Goal: Task Accomplishment & Management: Use online tool/utility

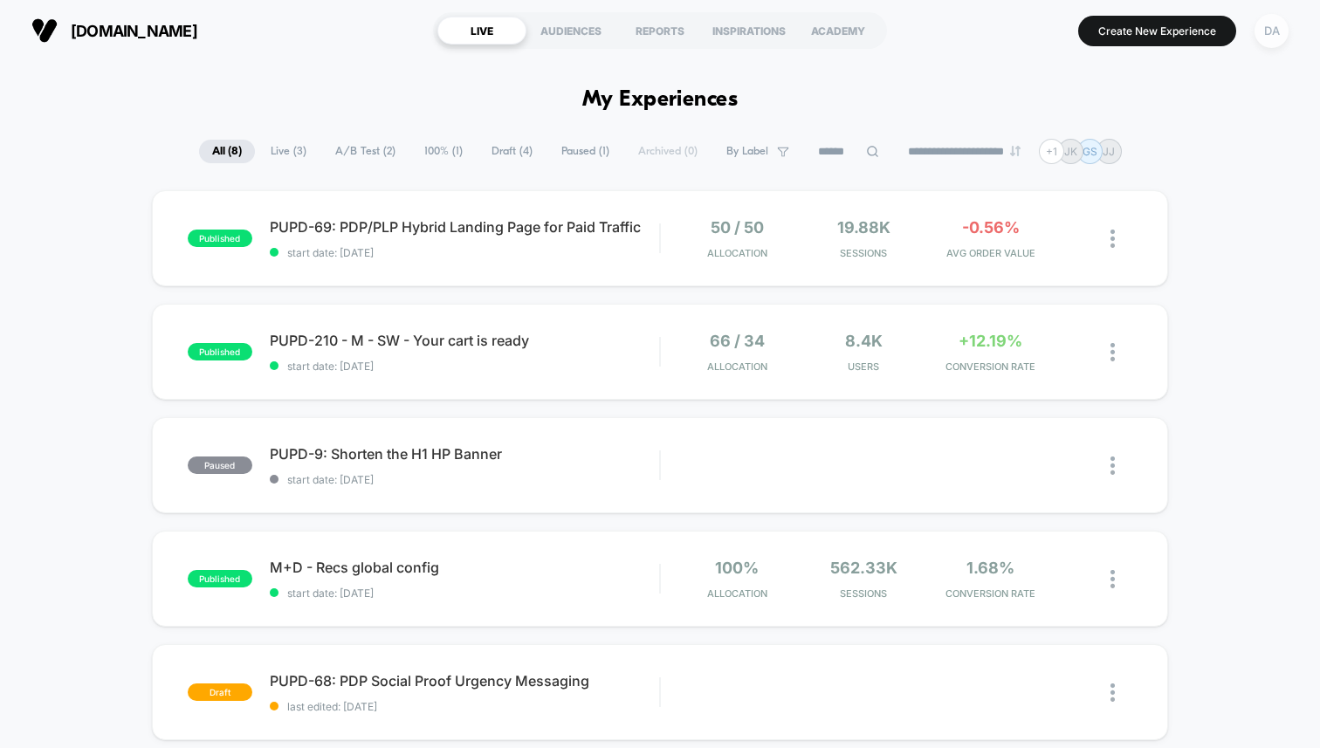
click at [1262, 33] on div "DA" at bounding box center [1271, 31] width 34 height 34
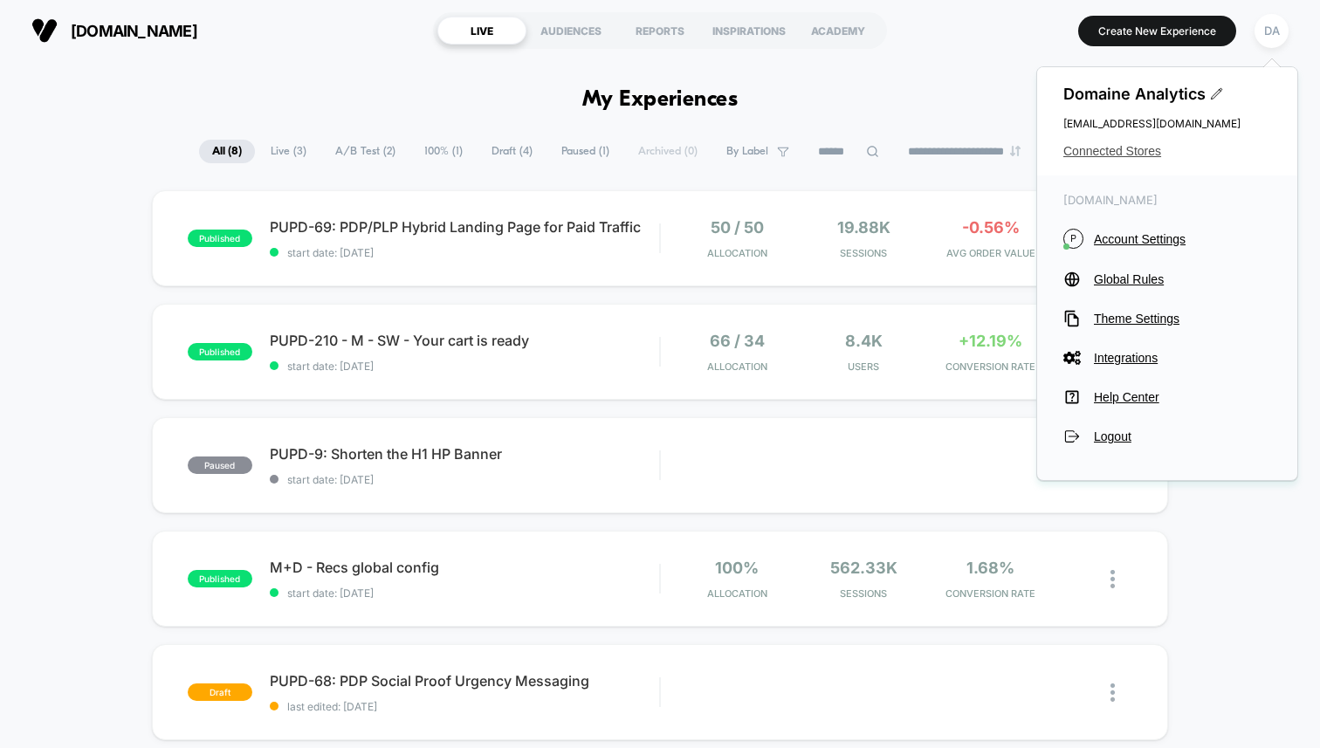
click at [1116, 148] on span "Connected Stores" at bounding box center [1167, 151] width 208 height 14
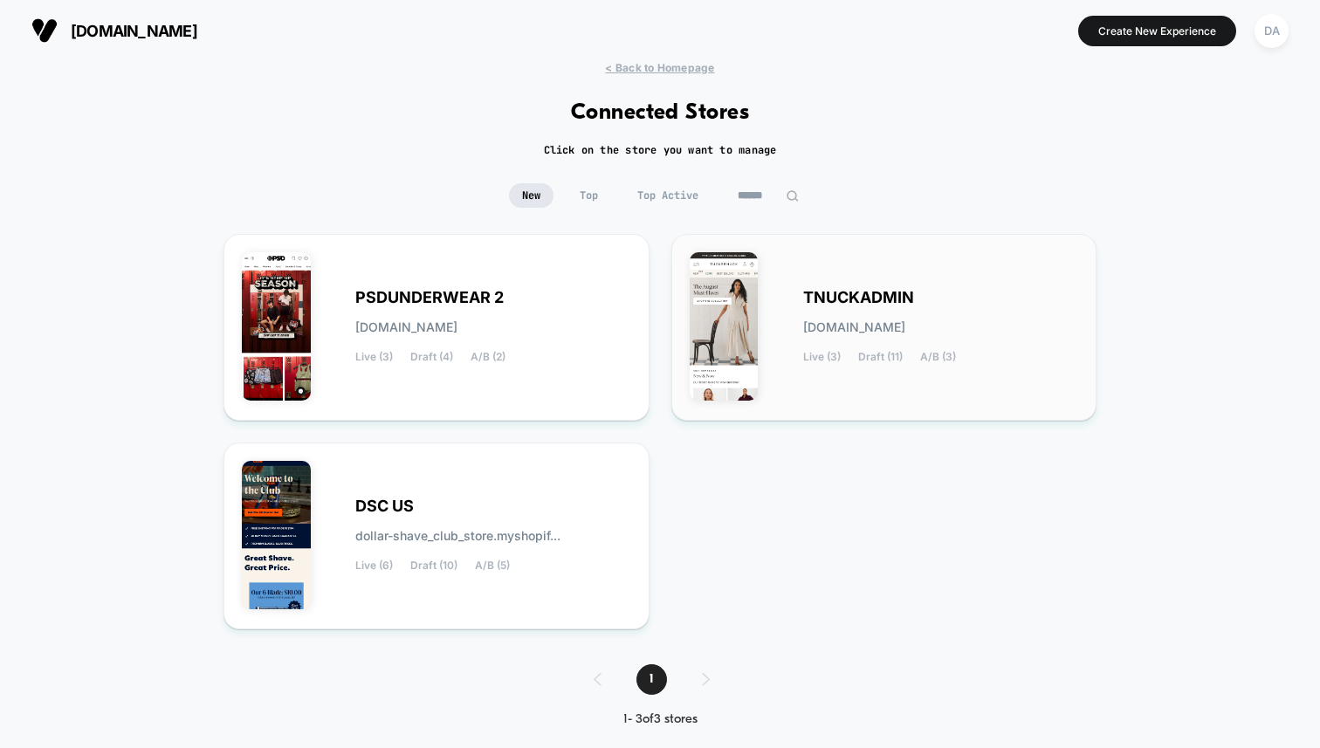
click at [854, 298] on span "TNUCKADMIN" at bounding box center [858, 297] width 111 height 12
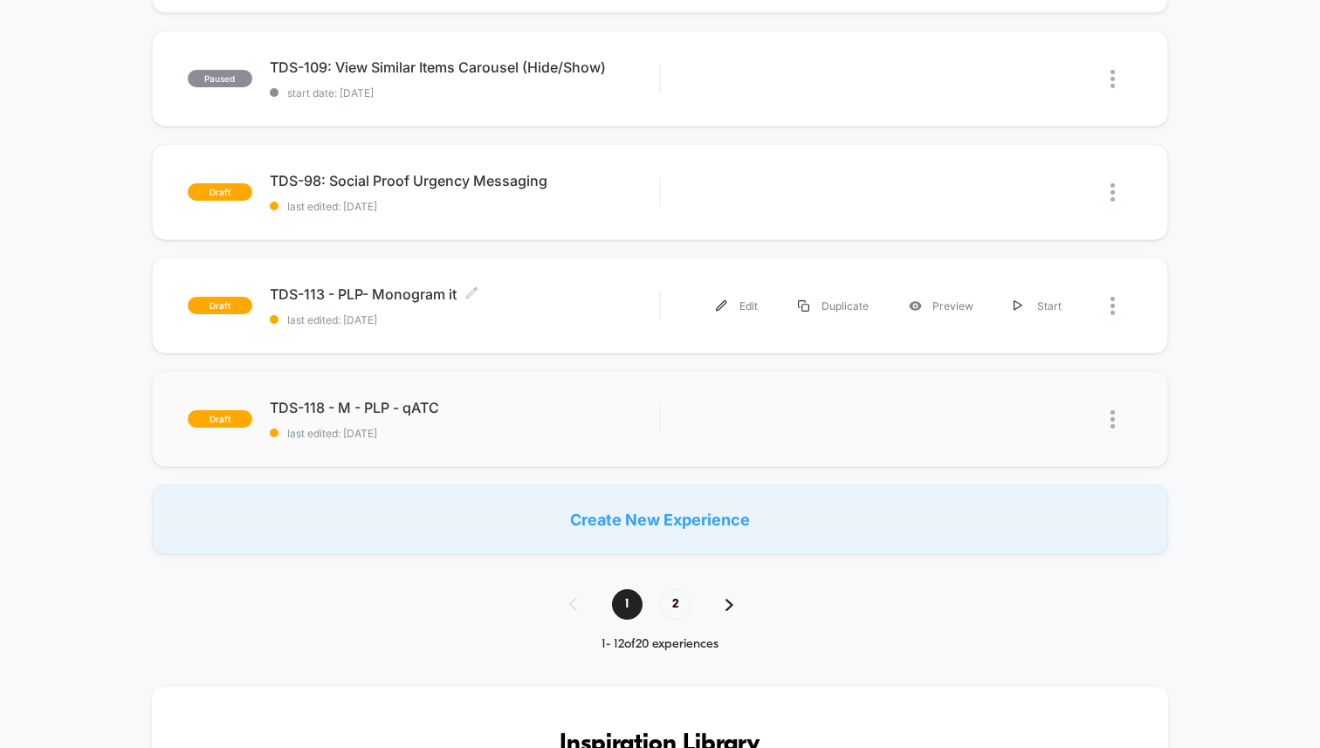
scroll to position [1074, 0]
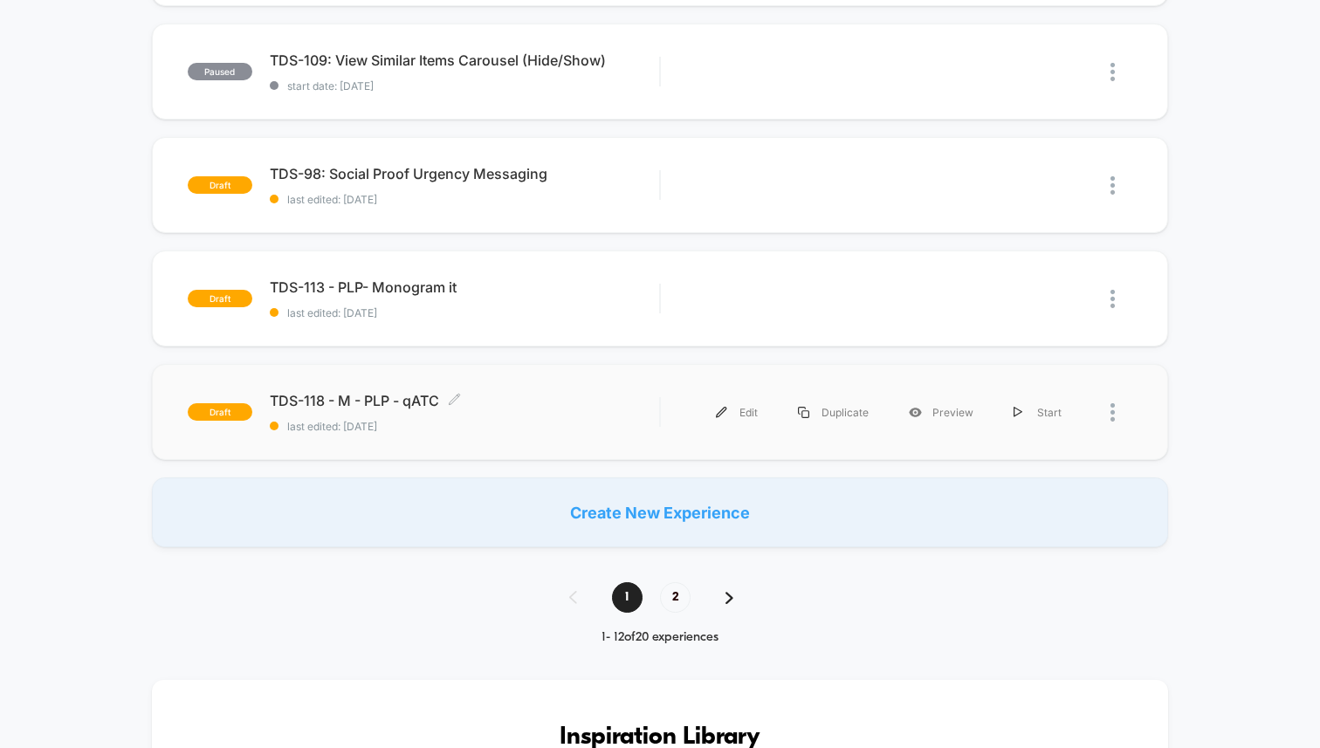
click at [321, 400] on span "TDS-118 - M - PLP - qATC Click to edit experience details" at bounding box center [464, 400] width 389 height 17
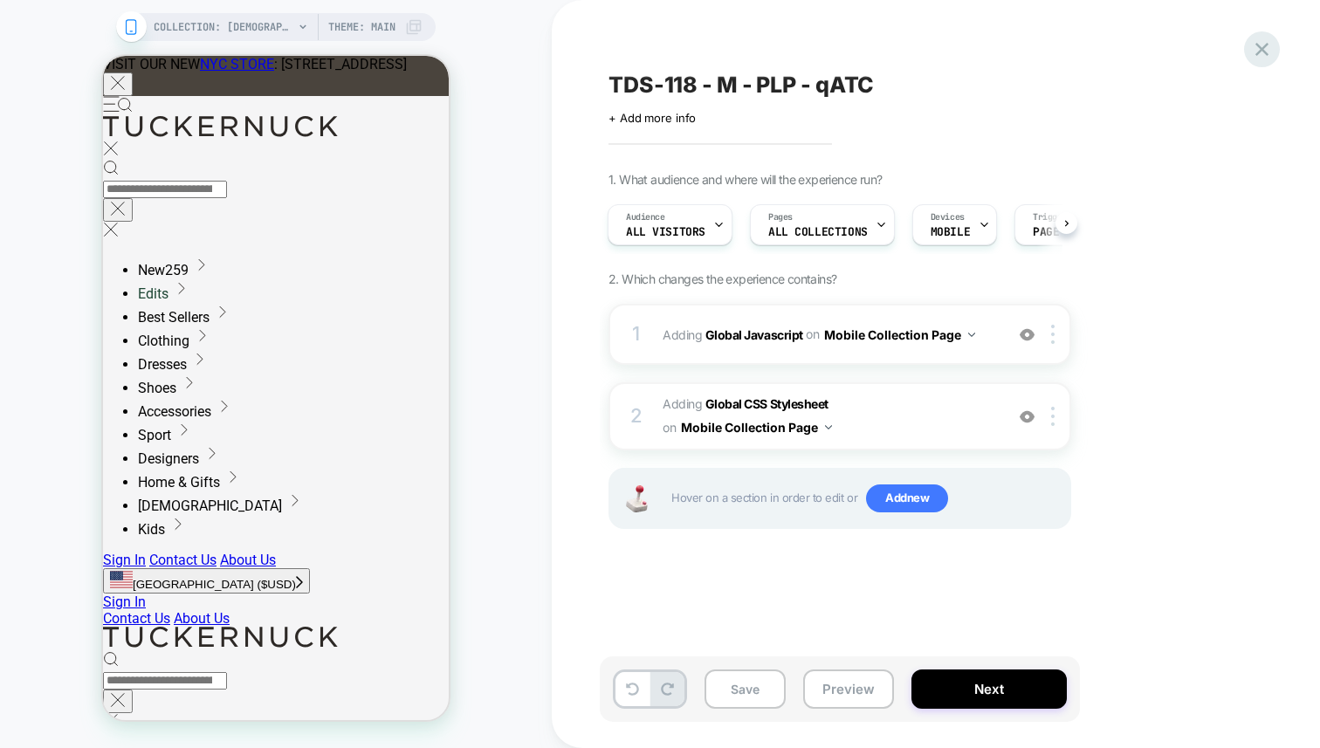
click at [1266, 47] on icon at bounding box center [1262, 50] width 24 height 24
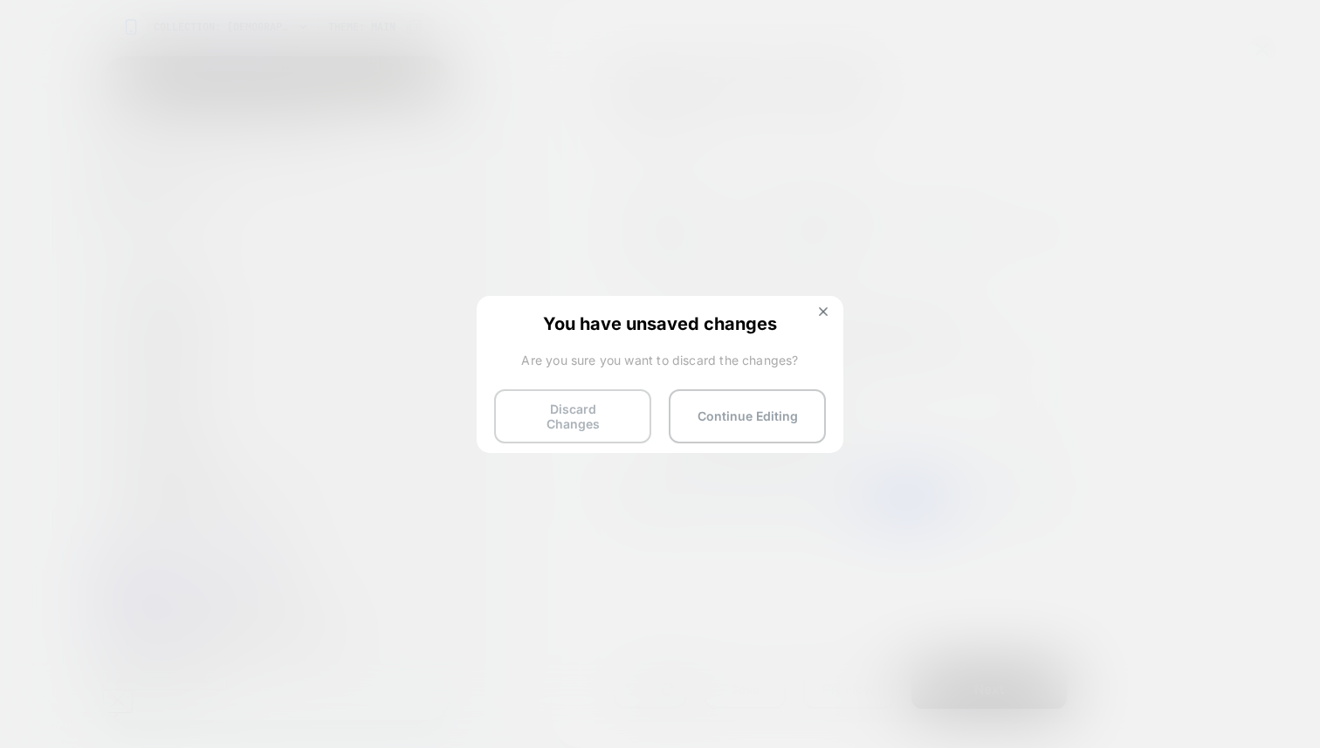
click at [568, 419] on button "Discard Changes" at bounding box center [572, 416] width 157 height 54
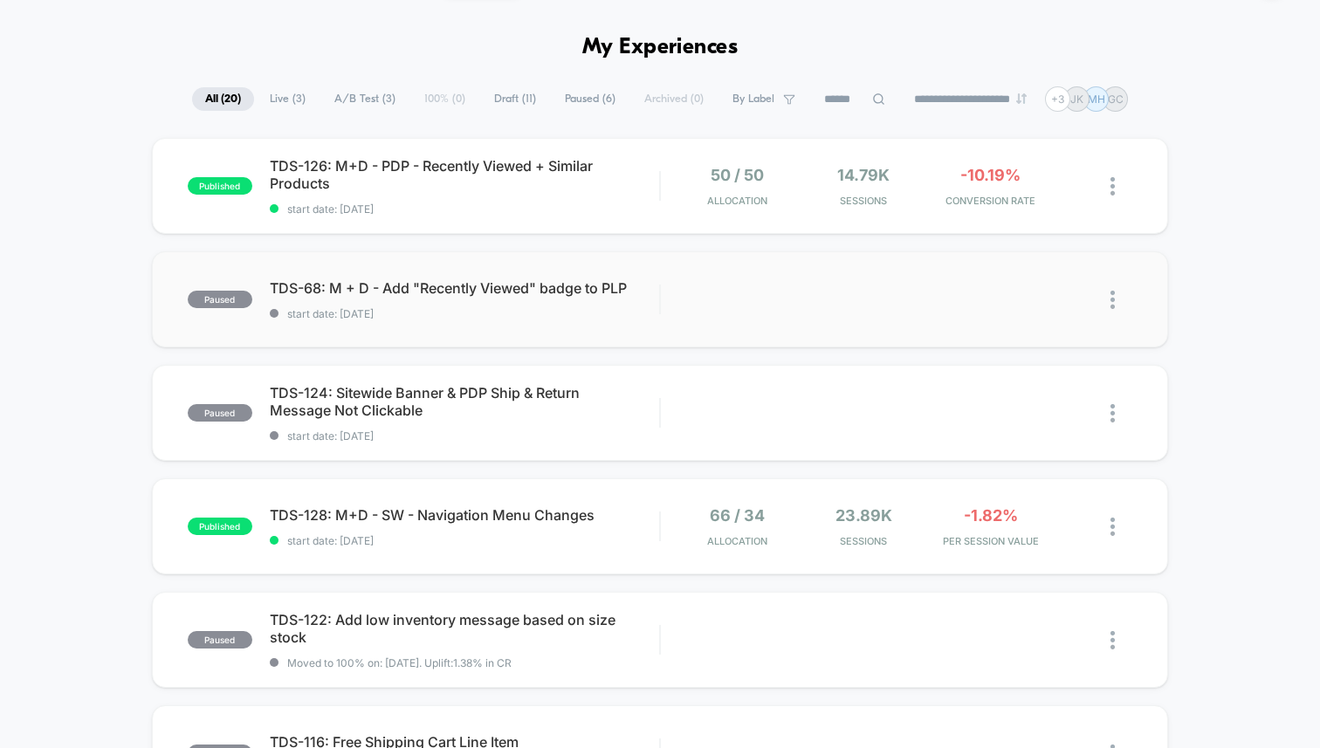
scroll to position [54, 0]
